Goal: Task Accomplishment & Management: Use online tool/utility

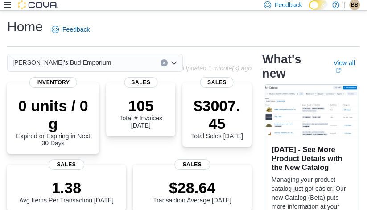
click at [7, 6] on icon at bounding box center [7, 4] width 7 height 7
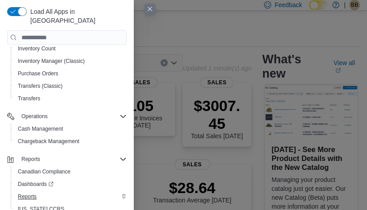
scroll to position [155, 0]
click at [29, 193] on span "Reports" at bounding box center [27, 196] width 19 height 7
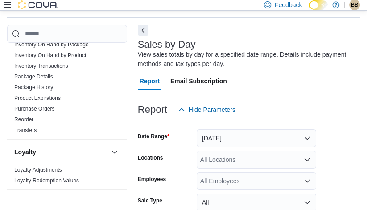
scroll to position [454, 0]
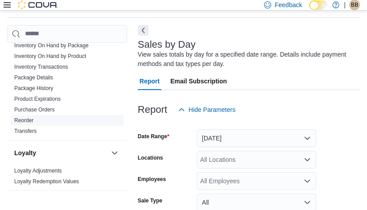
click at [31, 117] on link "Reorder" at bounding box center [23, 120] width 19 height 6
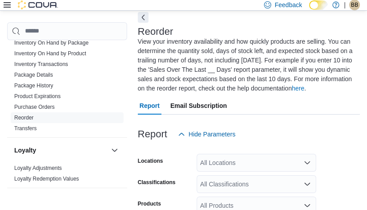
scroll to position [33, 0]
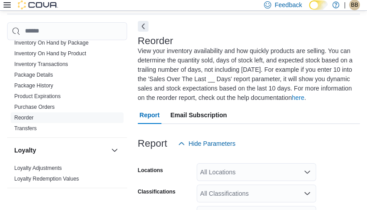
click at [145, 24] on button "Next" at bounding box center [143, 26] width 11 height 11
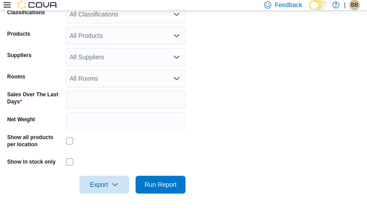
scroll to position [193, 0]
click at [120, 102] on input "*" at bounding box center [125, 100] width 119 height 18
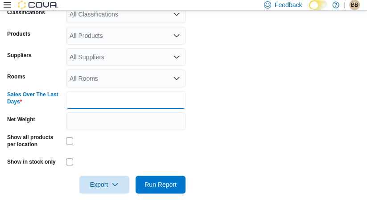
click at [120, 102] on input "*" at bounding box center [125, 100] width 119 height 18
type input "*"
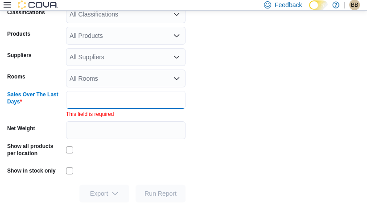
type input "*"
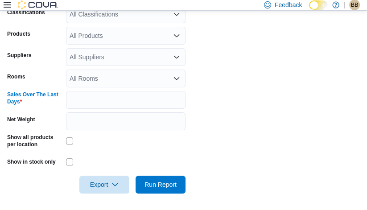
click at [195, 121] on form "Locations All Locations Classifications All Classifications Products All Produc…" at bounding box center [183, 83] width 352 height 220
click at [77, 163] on div at bounding box center [125, 162] width 119 height 14
click at [76, 163] on div at bounding box center [125, 161] width 119 height 7
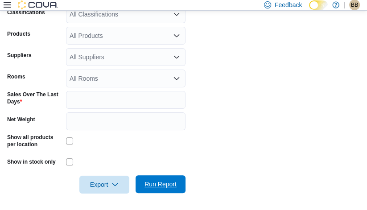
click at [139, 180] on button "Run Report" at bounding box center [160, 184] width 50 height 18
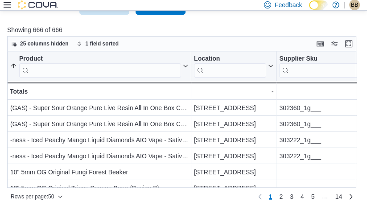
scroll to position [371, 0]
click at [41, 43] on span "25 columns hidden" at bounding box center [44, 44] width 49 height 7
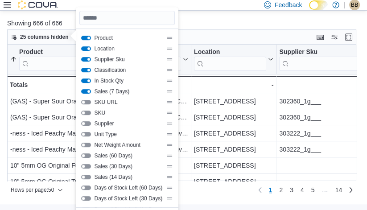
click at [242, 33] on div "25 columns hidden 1 field sorted" at bounding box center [181, 36] width 349 height 15
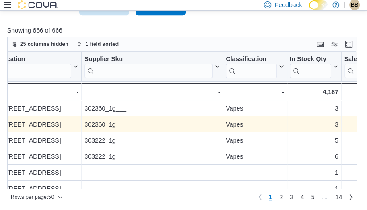
scroll to position [0, 201]
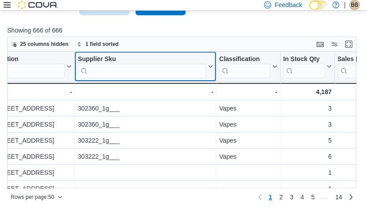
click at [134, 69] on input "search" at bounding box center [141, 70] width 128 height 14
paste input "**********"
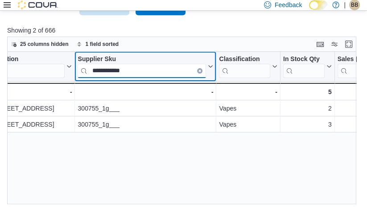
paste input "search"
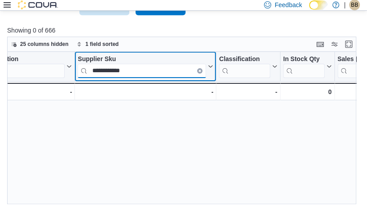
paste input "search"
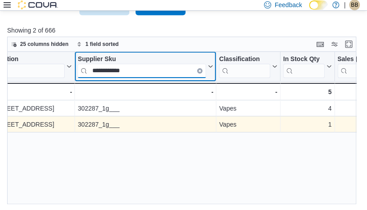
paste input "search"
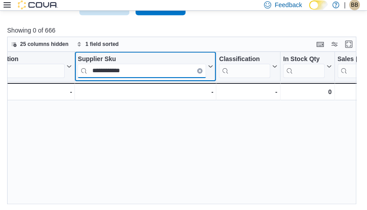
paste input "search"
paste input "*****"
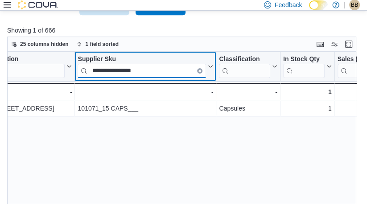
paste input "search"
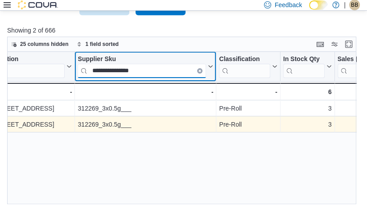
paste input "search"
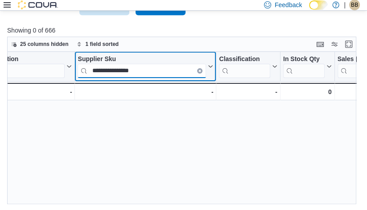
paste input "search"
paste input "**********"
paste input "search"
paste input "*"
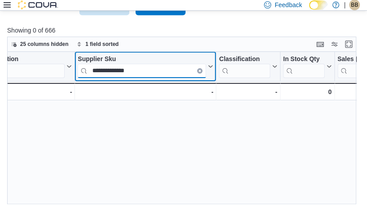
paste input "search"
paste input "*"
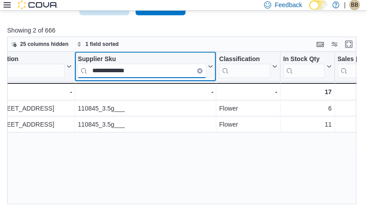
paste input "search"
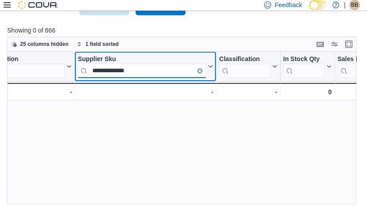
paste input "search"
paste input "*"
paste input "search"
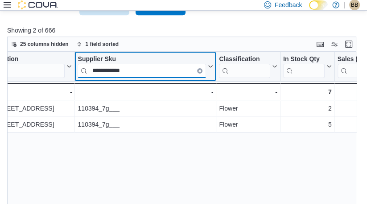
paste input "*"
paste input "search"
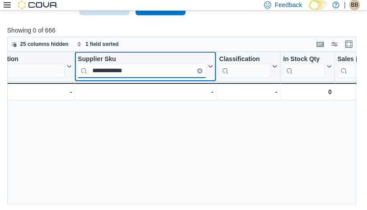
paste input "search"
paste input "*"
paste input "search"
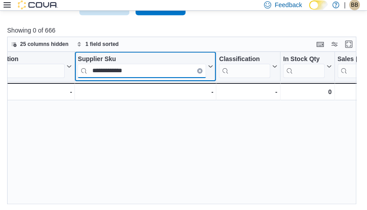
paste input "search"
paste input "**"
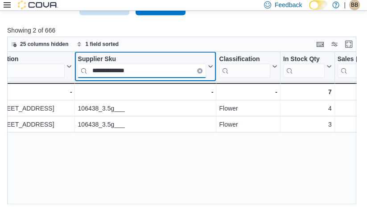
paste input "search"
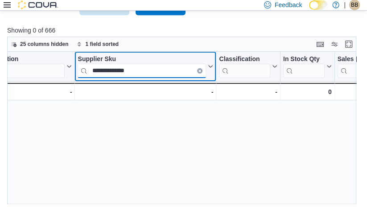
paste input "search"
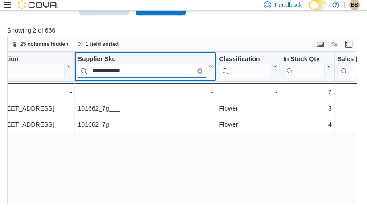
paste input "search"
paste input "**"
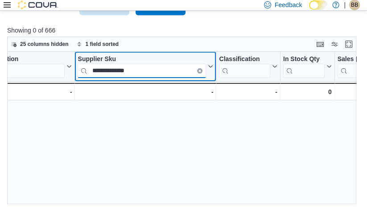
paste input "search"
paste input "******"
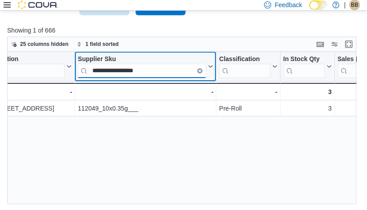
paste input "search"
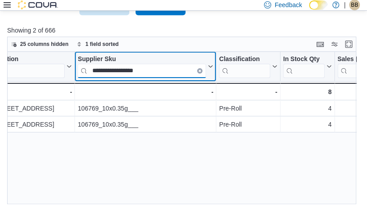
paste input "search"
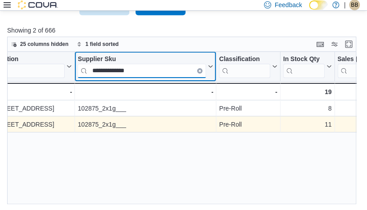
paste input "**"
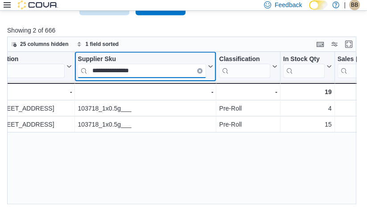
paste input "search"
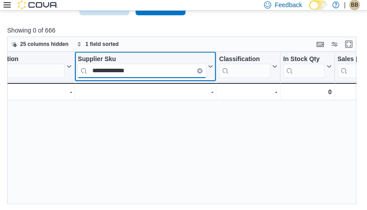
paste input "**"
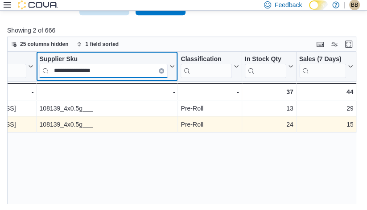
scroll to position [0, 240]
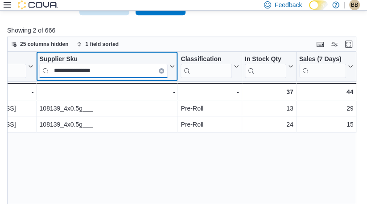
paste input "search"
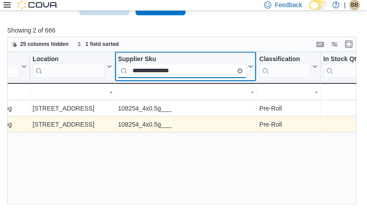
scroll to position [0, 152]
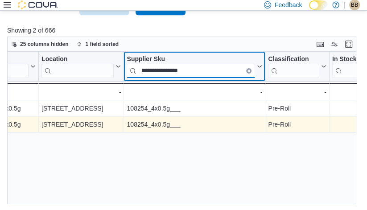
paste input "**"
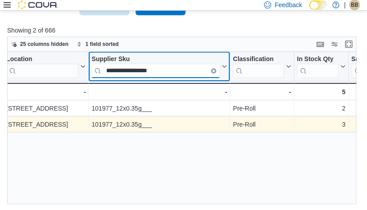
scroll to position [0, 191]
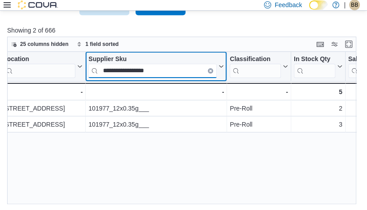
paste input "search"
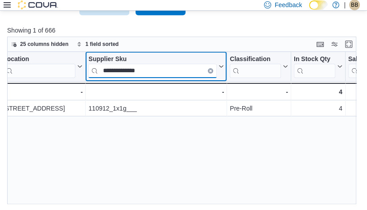
paste input "search"
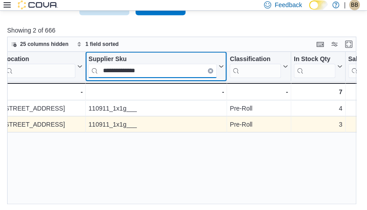
paste input "**********"
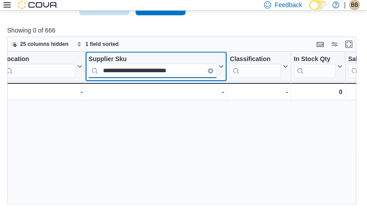
paste input "search"
paste input "**"
paste input "search"
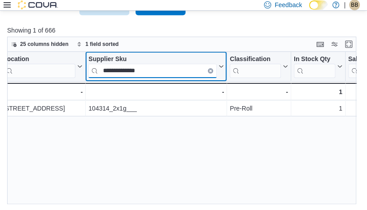
paste input "***"
paste input "search"
paste input "****"
paste input "search"
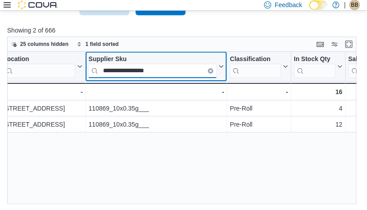
paste input "search"
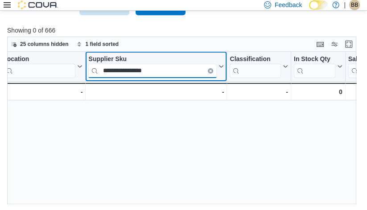
paste input "search"
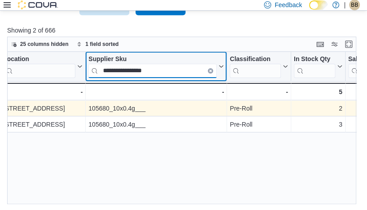
paste input "search"
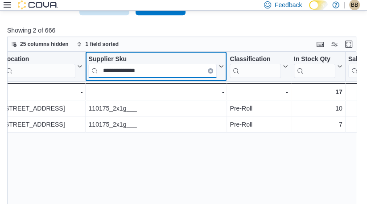
paste input "***"
paste input "search"
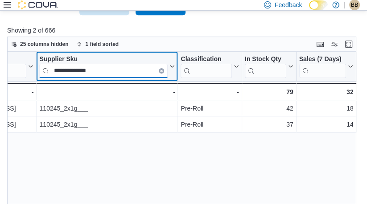
scroll to position [0, 240]
paste input "***"
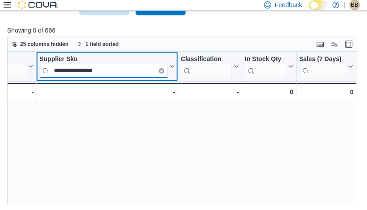
paste input "*"
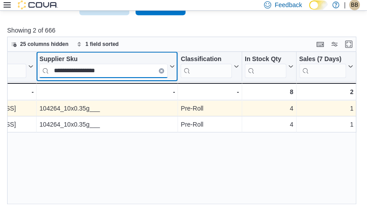
paste input "search"
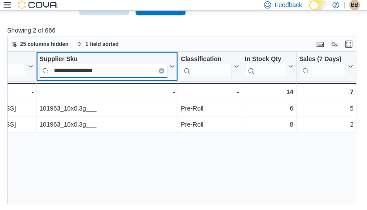
paste input "search"
paste input "**"
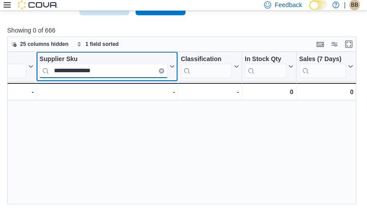
paste input "search"
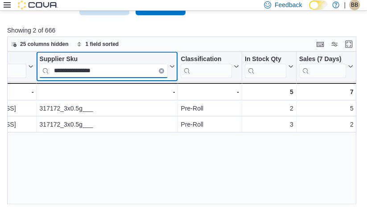
paste input "search"
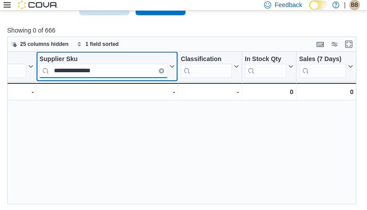
paste input "search"
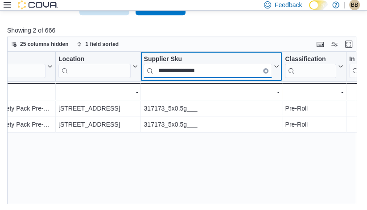
scroll to position [0, 132]
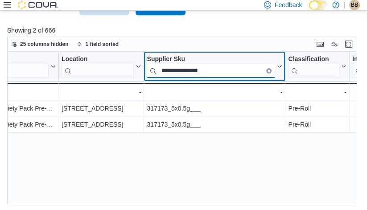
paste input "search"
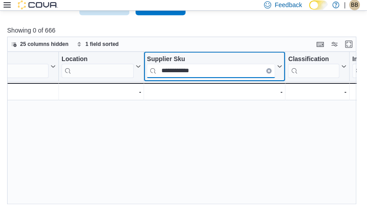
paste input "*****"
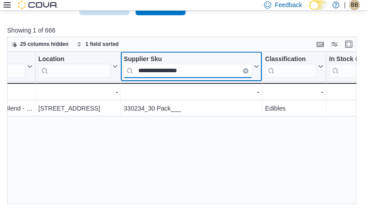
scroll to position [0, 153]
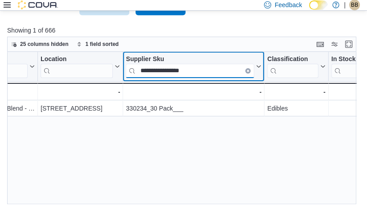
paste input "search"
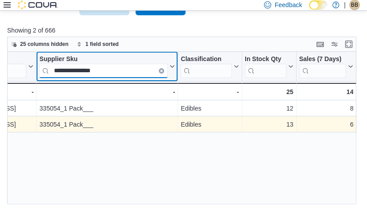
scroll to position [0, 240]
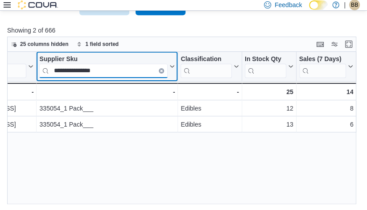
paste input "search"
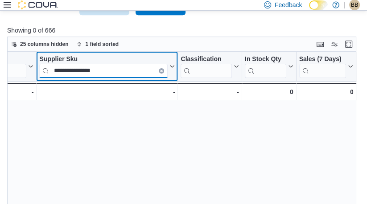
paste input "search"
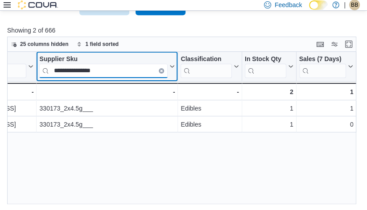
paste input "search"
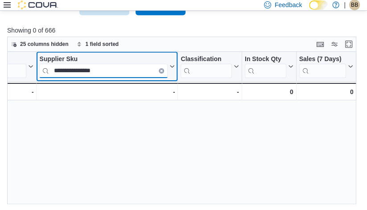
paste input "search"
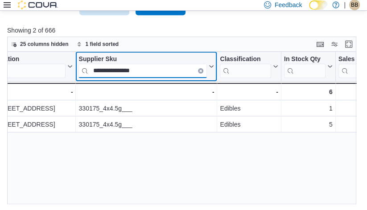
scroll to position [0, 187]
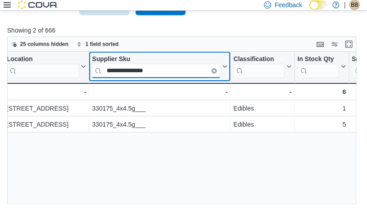
paste
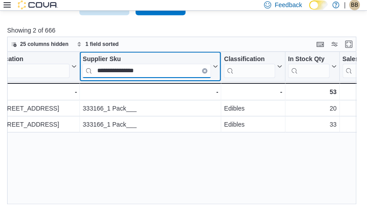
scroll to position [0, 196]
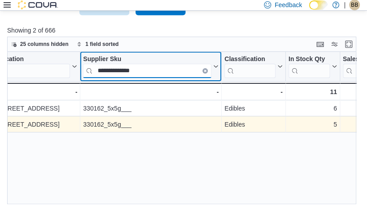
type input "**********"
